Goal: Task Accomplishment & Management: Complete application form

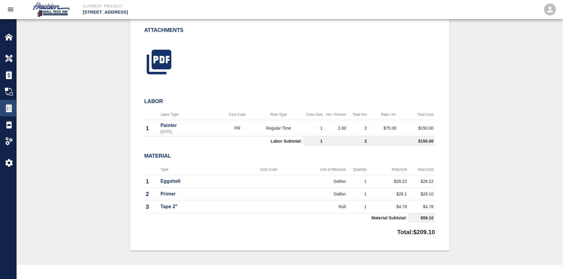
click at [9, 112] on img at bounding box center [9, 108] width 8 height 8
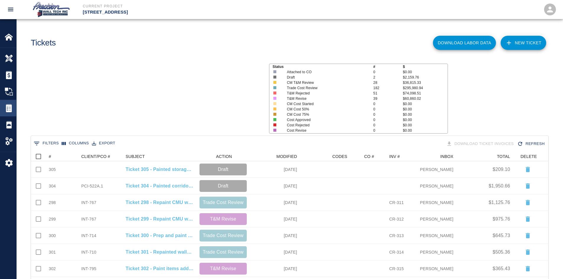
scroll to position [336, 512]
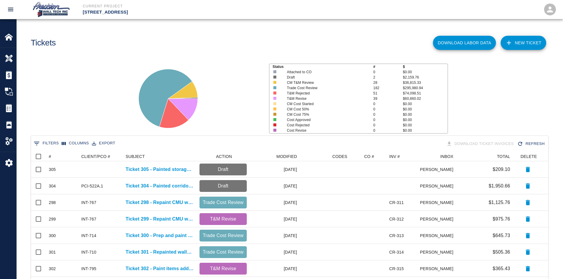
click at [514, 38] on link "NEW TICKET" at bounding box center [522, 43] width 45 height 14
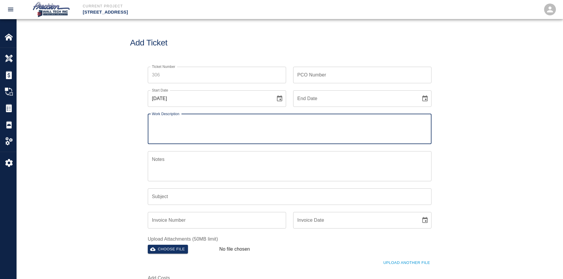
click at [188, 77] on input "Ticket Number" at bounding box center [217, 75] width 138 height 17
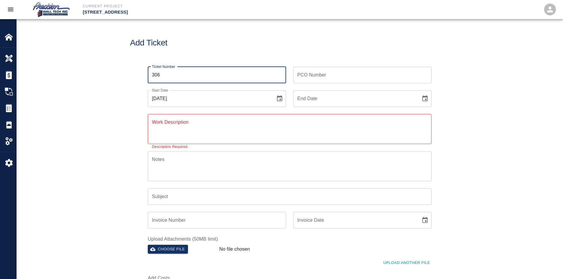
type input "306"
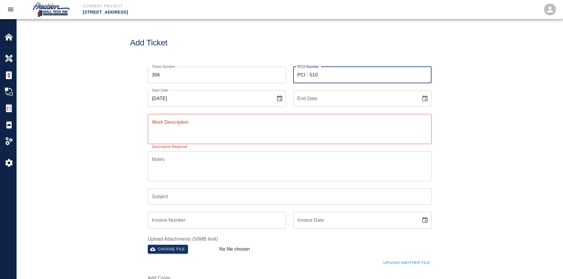
type input "PCI - 510"
click at [419, 93] on button "Choose date" at bounding box center [425, 99] width 12 height 12
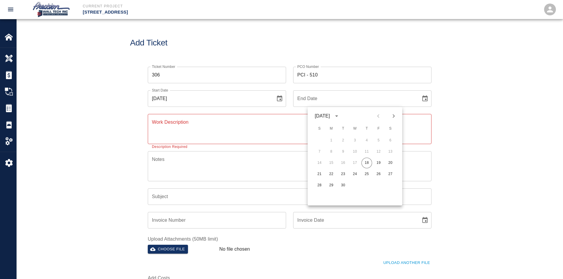
click at [361, 158] on button "18" at bounding box center [366, 163] width 11 height 11
type input "[DATE]"
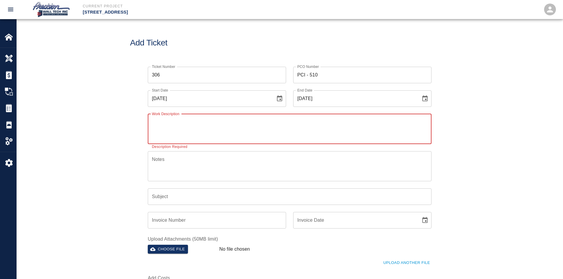
click at [232, 122] on textarea "Work Description" at bounding box center [289, 129] width 275 height 20
click at [195, 125] on textarea "Work Description" at bounding box center [289, 129] width 275 height 20
click at [191, 121] on textarea "Work Description" at bounding box center [289, 129] width 275 height 20
type textarea "Painted walls, ceilings, and the exposed the structure that was installed in ro…"
click at [174, 192] on input "Subject" at bounding box center [289, 196] width 283 height 17
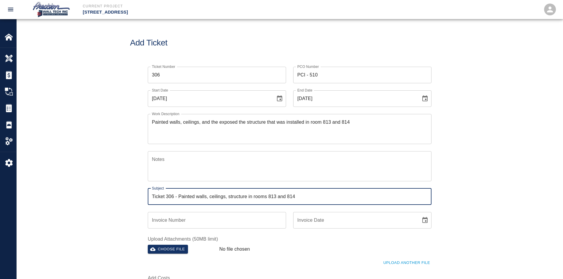
type input "Ticket 306 - Painted walls, ceilings, structure in rooms 813 and 814"
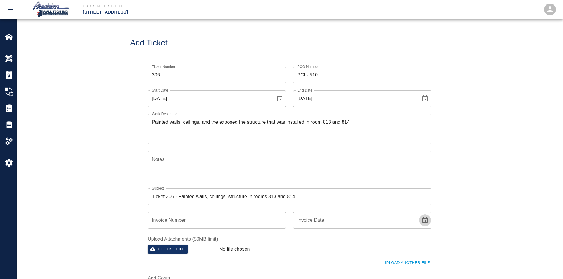
click at [148, 245] on button "Choose file" at bounding box center [168, 249] width 40 height 9
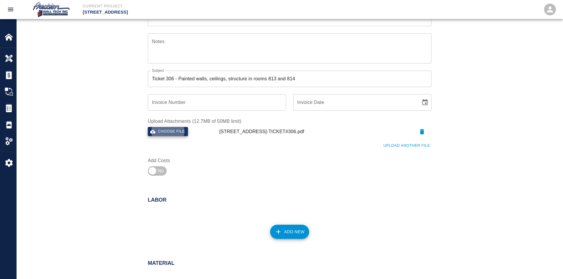
scroll to position [118, 0]
click at [159, 162] on label "Add Costs" at bounding box center [181, 160] width 66 height 7
click at [159, 167] on input "checkbox" at bounding box center [152, 171] width 43 height 14
checkbox input "true"
click at [284, 220] on div "Add New" at bounding box center [286, 228] width 291 height 26
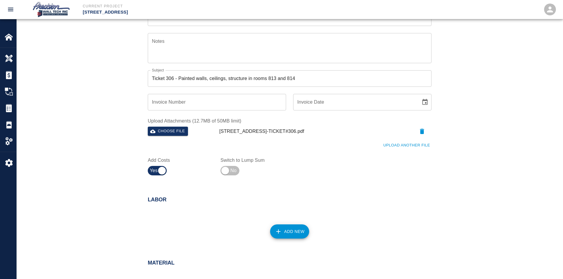
click at [284, 228] on button "Add New" at bounding box center [289, 231] width 39 height 14
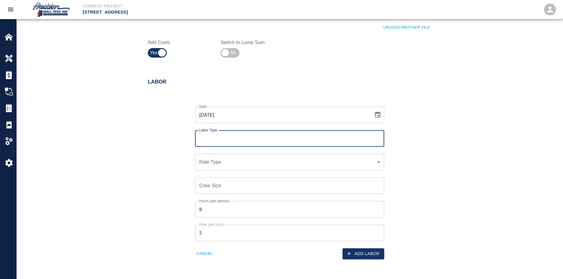
scroll to position [236, 0]
click at [234, 144] on div "Labor Type" at bounding box center [289, 138] width 189 height 17
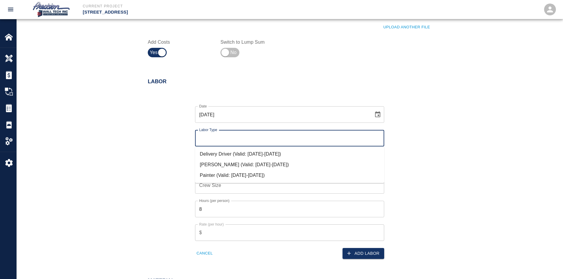
click at [239, 141] on input "Labor Type" at bounding box center [290, 138] width 184 height 11
drag, startPoint x: 231, startPoint y: 131, endPoint x: 231, endPoint y: 139, distance: 7.7
click at [231, 134] on div "Labor Type" at bounding box center [289, 138] width 189 height 17
click at [231, 139] on input "Labor Type" at bounding box center [290, 138] width 184 height 11
click at [232, 173] on li "Painter (Valid: [DATE]-[DATE])" at bounding box center [289, 175] width 189 height 11
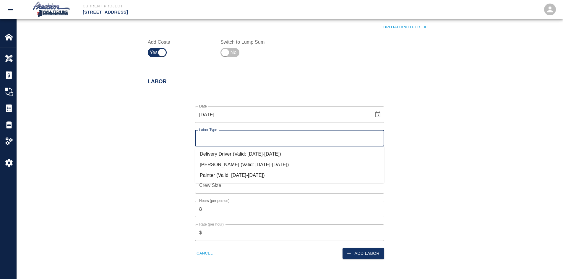
type input "Painter"
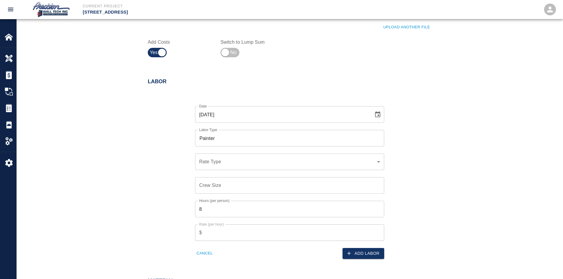
click at [234, 157] on div "​ Rate Type" at bounding box center [289, 162] width 189 height 17
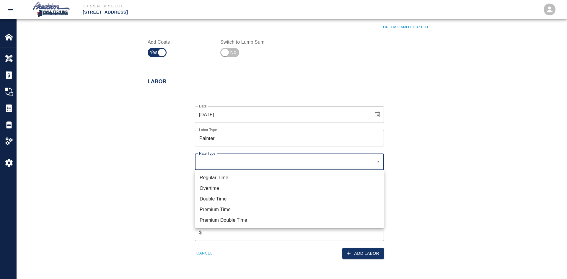
click at [229, 178] on li "Regular Time" at bounding box center [289, 177] width 189 height 11
type input "rate_rt"
type input "75.00"
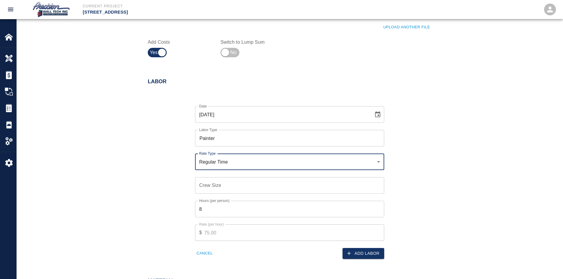
click at [224, 182] on input "Crew Size" at bounding box center [289, 185] width 189 height 17
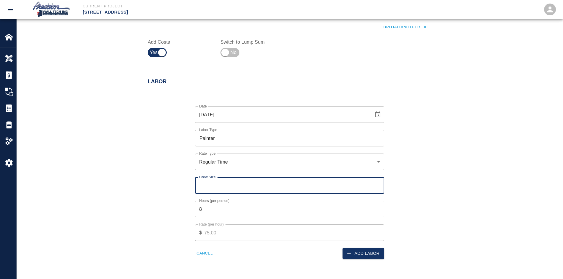
click at [226, 186] on input "Crew Size" at bounding box center [289, 185] width 189 height 17
click at [380, 185] on input "Crew Size" at bounding box center [289, 185] width 189 height 17
type input "1"
click at [377, 183] on input "1" at bounding box center [289, 185] width 189 height 17
click at [355, 249] on button "Add Labor" at bounding box center [363, 253] width 42 height 11
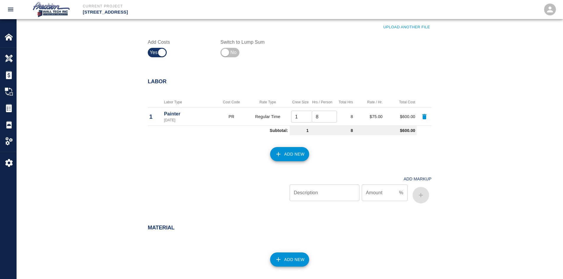
click at [292, 258] on button "Add New" at bounding box center [289, 259] width 39 height 14
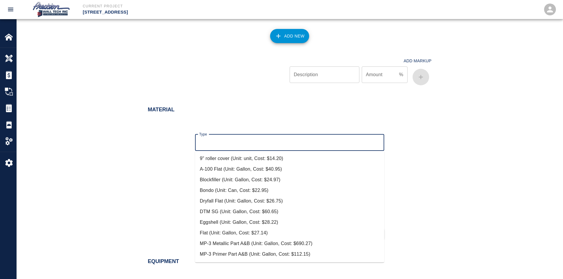
click at [261, 144] on input "Type" at bounding box center [290, 142] width 184 height 11
click at [218, 218] on li "Eggshell (Unit: Gallon, Cost: $28.22)" at bounding box center [289, 222] width 189 height 11
type input "Eggshell (Unit: Gallon, Cost: $28.22)"
type input "Gallon"
type input "28.22"
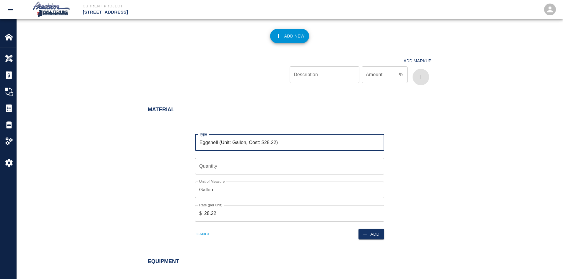
click at [284, 159] on input "Quantity" at bounding box center [289, 166] width 189 height 17
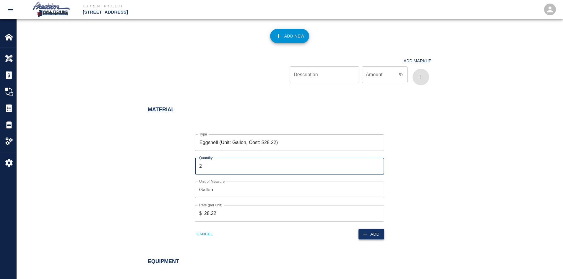
type input "2"
click at [375, 236] on button "Add" at bounding box center [371, 234] width 26 height 11
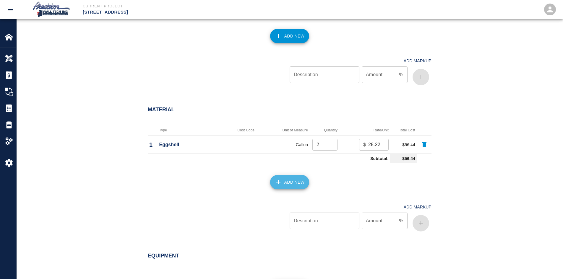
click at [278, 177] on button "Add New" at bounding box center [289, 182] width 39 height 14
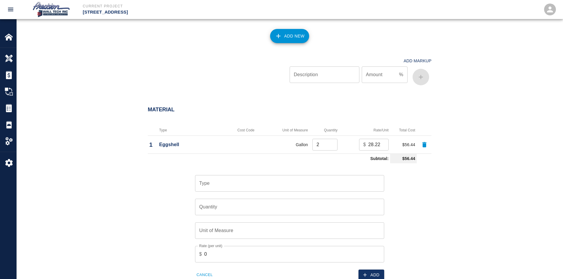
click at [272, 184] on input "Type" at bounding box center [290, 183] width 184 height 11
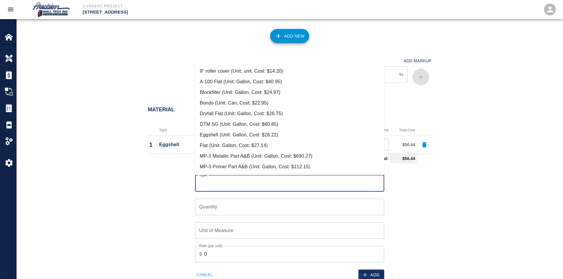
click at [244, 118] on li "Dryfall Flat (Unit: Gallon, Cost: $26.75)" at bounding box center [289, 113] width 189 height 11
type input "Dryfall Flat (Unit: Gallon, Cost: $26.75)"
type input "Gallon"
type input "26.75"
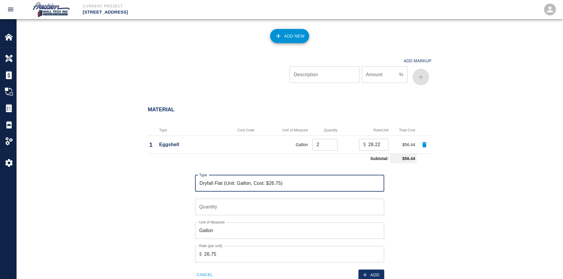
click at [249, 202] on input "Quantity" at bounding box center [289, 207] width 189 height 17
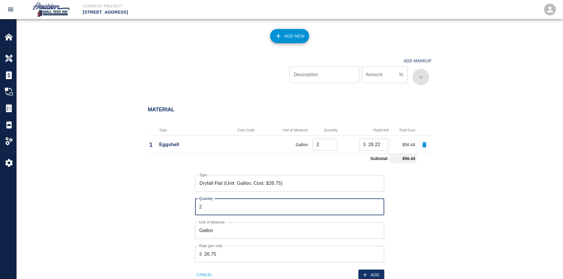
type input "2"
click at [361, 278] on button "Add" at bounding box center [371, 275] width 26 height 11
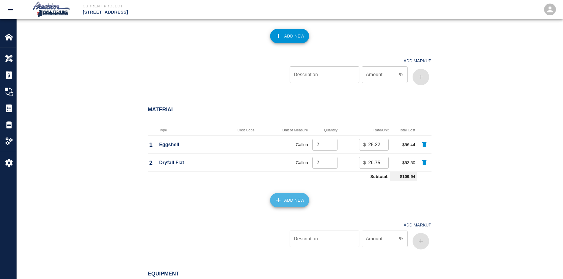
click at [288, 196] on button "Add New" at bounding box center [289, 200] width 39 height 14
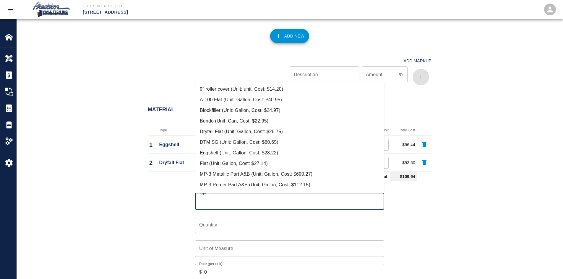
click at [270, 196] on input "Type" at bounding box center [290, 201] width 184 height 11
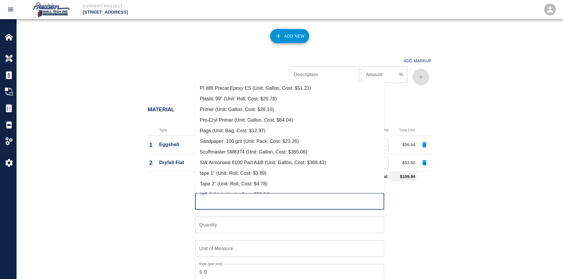
scroll to position [159, 0]
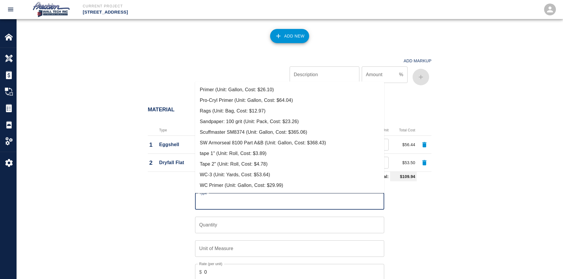
click at [241, 163] on li "Tape 2" (Unit: Roll, Cost: $4.78)" at bounding box center [289, 164] width 189 height 11
type input "Tape 2" (Unit: Roll, Cost: $4.78)"
type input "Roll"
type input "4.78"
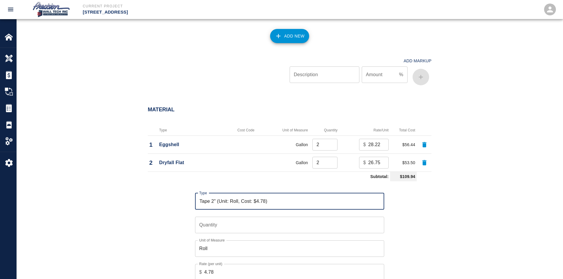
click at [220, 220] on input "Quantity" at bounding box center [289, 225] width 189 height 17
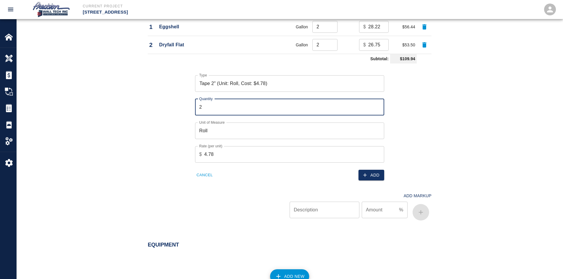
scroll to position [472, 0]
type input "2"
click at [371, 175] on button "Add" at bounding box center [371, 174] width 26 height 11
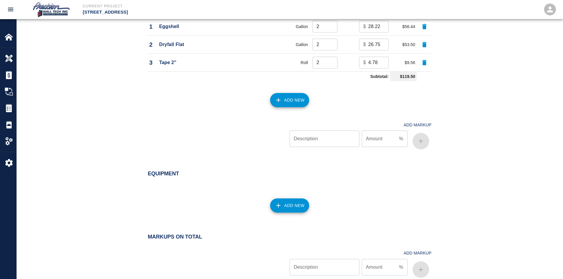
click at [291, 94] on button "Add New" at bounding box center [289, 100] width 39 height 14
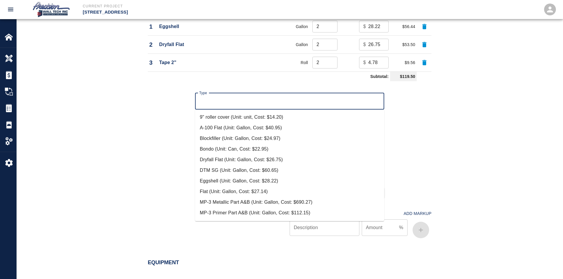
click at [314, 102] on input "Type" at bounding box center [290, 101] width 184 height 11
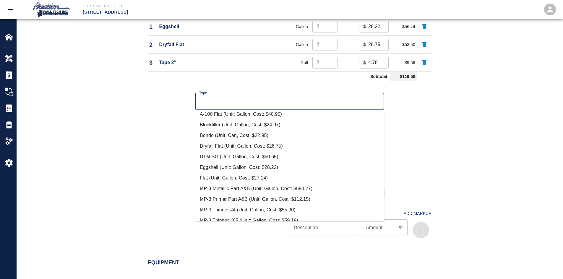
scroll to position [0, 0]
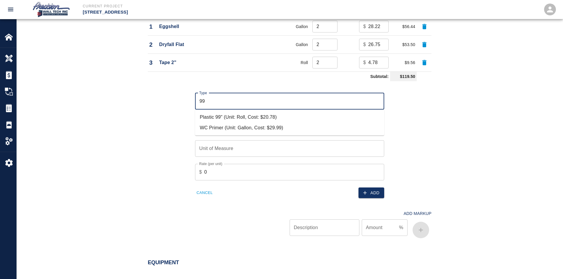
click at [269, 118] on li "Plastic 99" (Unit: Roll, Cost: $20.78)" at bounding box center [289, 117] width 189 height 11
type input "Plastic 99" (Unit: Roll, Cost: $20.78)"
type input "Roll"
type input "20.78"
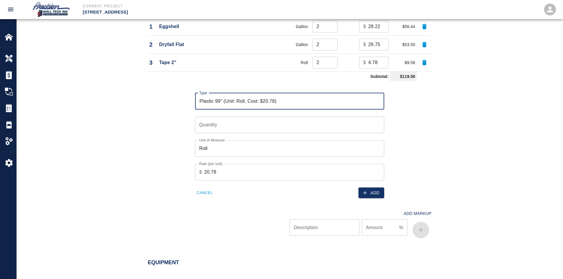
type input "Plastic 99" (Unit: Roll, Cost: $20.78)"
click at [261, 123] on input "Quantity" at bounding box center [289, 125] width 189 height 17
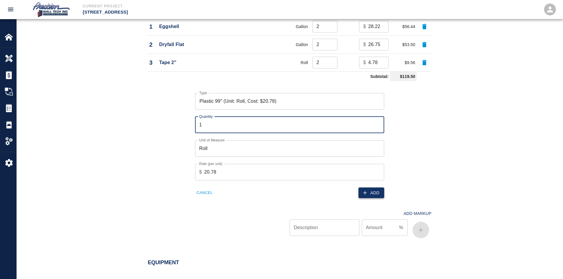
type input "1"
click at [369, 193] on button "Add" at bounding box center [371, 193] width 26 height 11
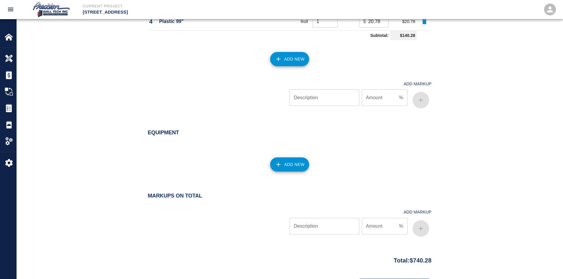
scroll to position [566, 0]
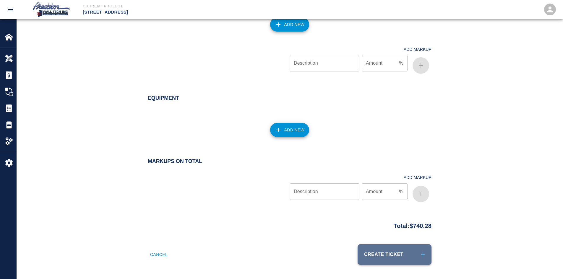
click at [376, 256] on button "Create Ticket" at bounding box center [394, 254] width 74 height 21
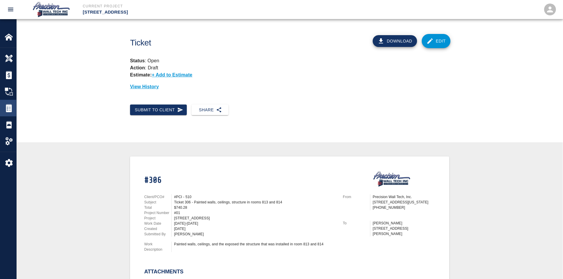
click at [1, 106] on div "Tickets" at bounding box center [8, 108] width 16 height 17
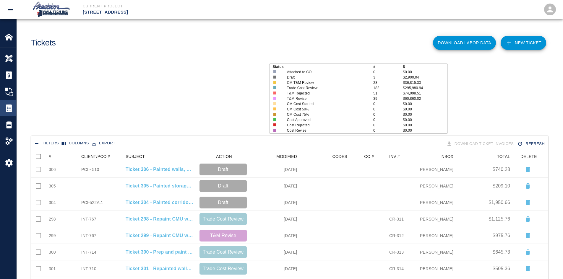
scroll to position [336, 512]
